Goal: Transaction & Acquisition: Obtain resource

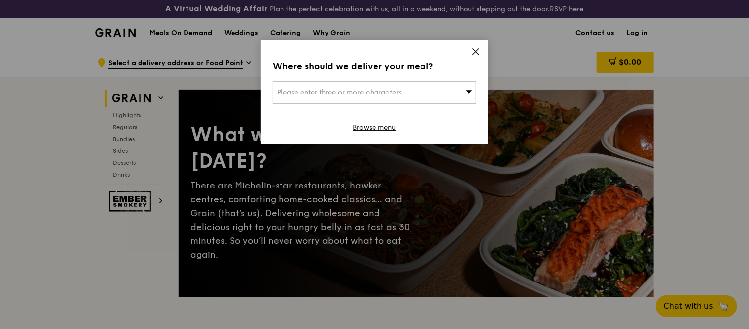
click at [478, 51] on icon at bounding box center [476, 52] width 9 height 9
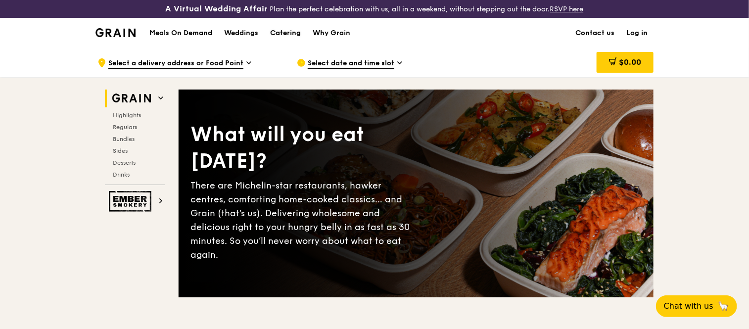
click at [287, 30] on div "Catering" at bounding box center [285, 33] width 31 height 30
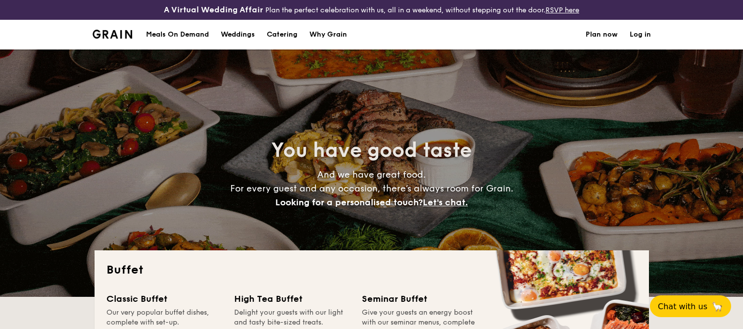
select select
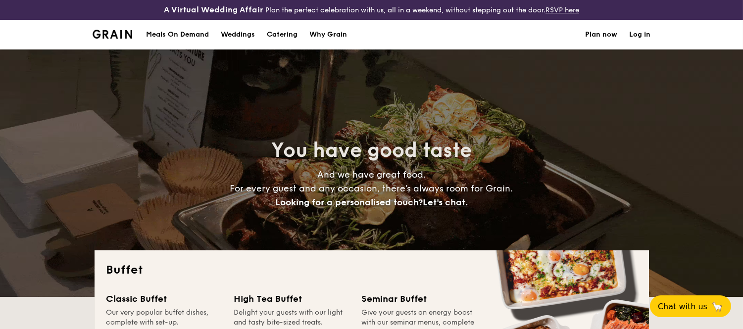
click at [643, 31] on link "Log in" at bounding box center [640, 35] width 21 height 30
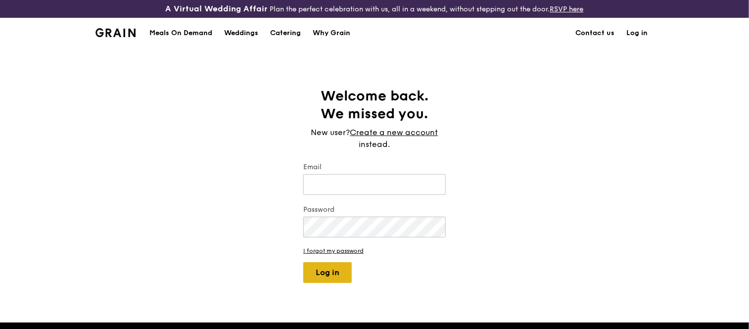
type input "jhoana@grain.com.sg"
click at [334, 270] on button "Log in" at bounding box center [327, 272] width 49 height 21
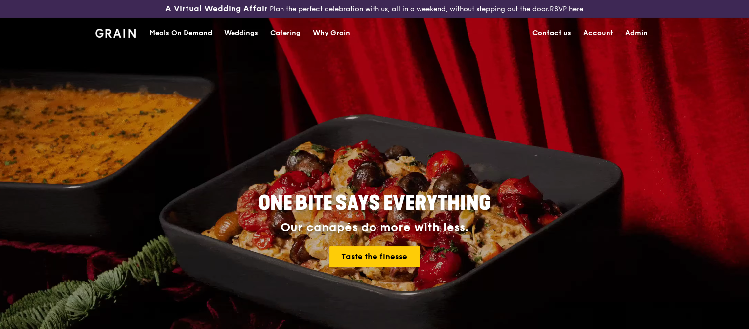
click at [639, 30] on link "Admin" at bounding box center [637, 33] width 34 height 30
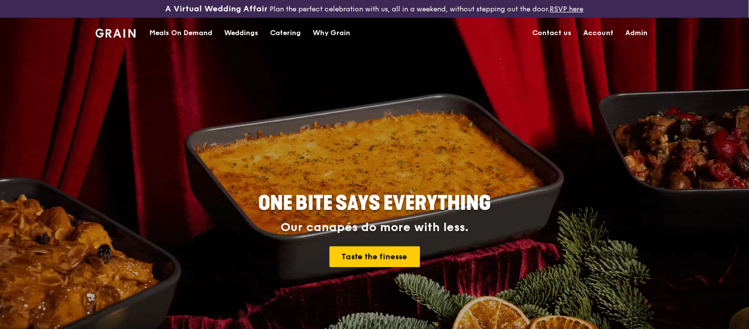
select select "100"
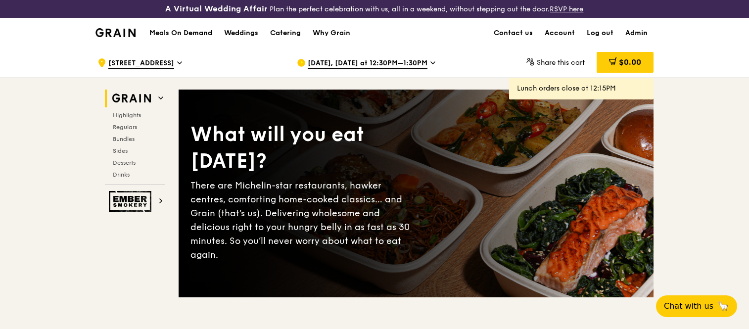
click at [286, 34] on div "Catering" at bounding box center [285, 33] width 31 height 30
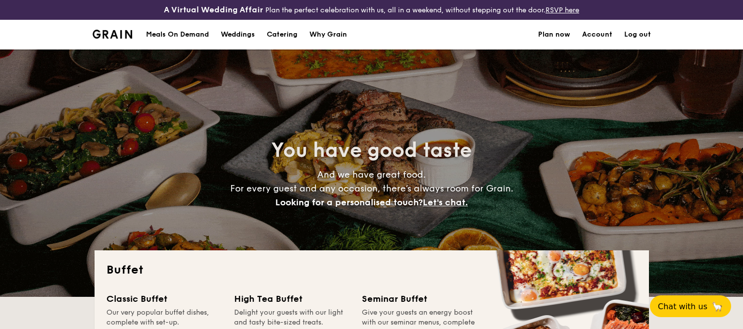
select select
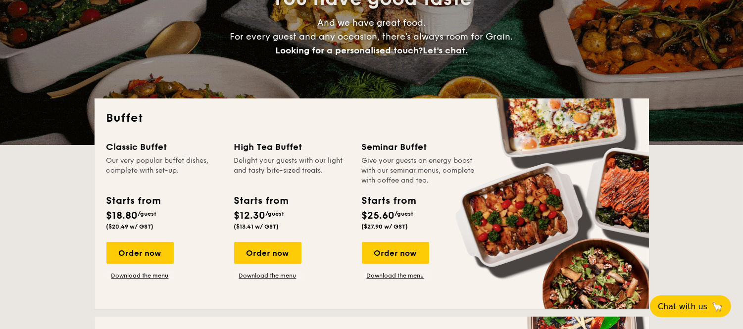
scroll to position [165, 0]
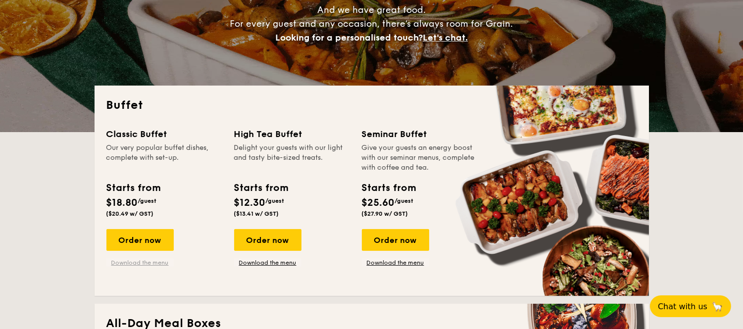
click at [156, 264] on link "Download the menu" at bounding box center [139, 263] width 67 height 8
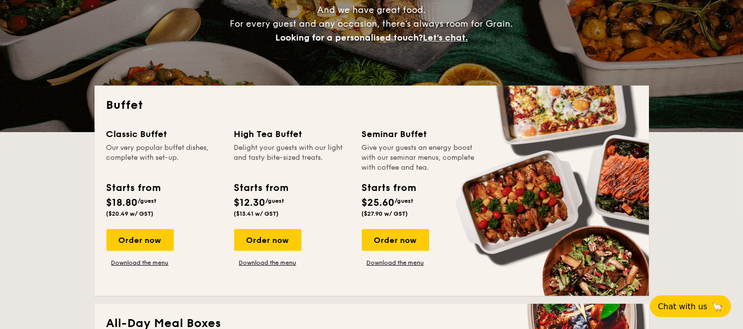
scroll to position [220, 0]
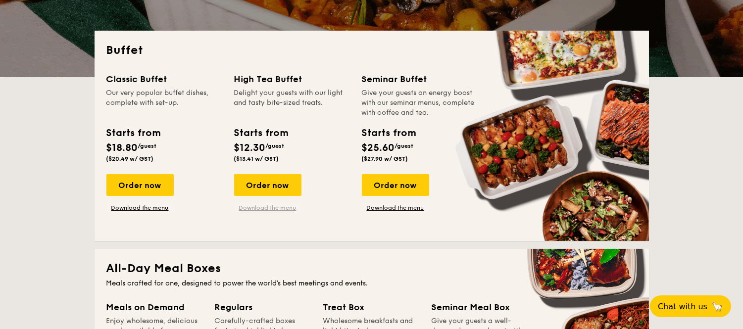
click at [288, 209] on link "Download the menu" at bounding box center [267, 208] width 67 height 8
